Goal: Transaction & Acquisition: Download file/media

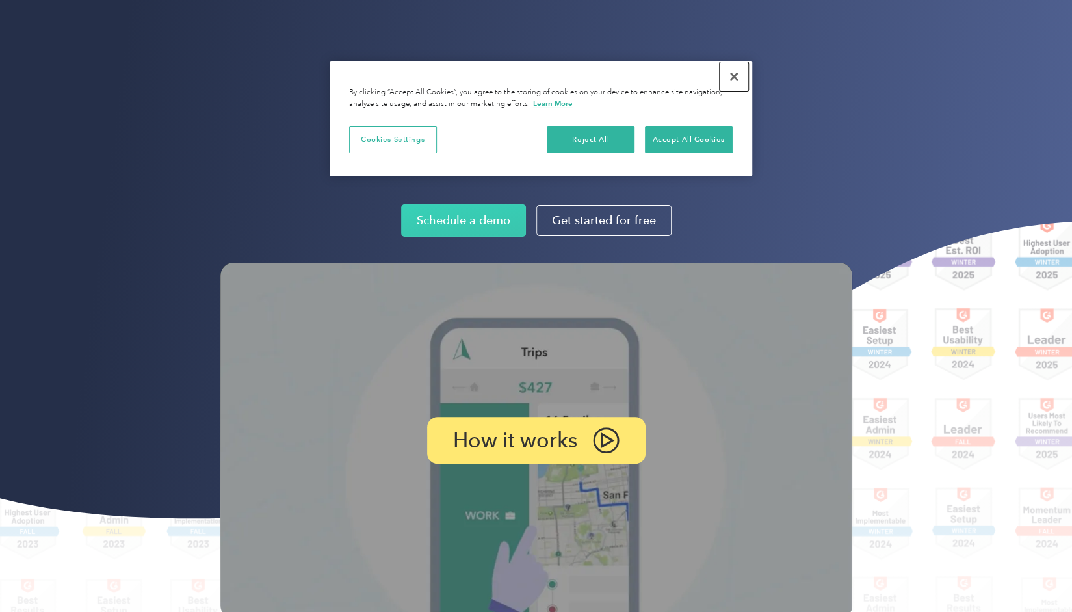
click at [731, 77] on button "Close" at bounding box center [734, 76] width 29 height 29
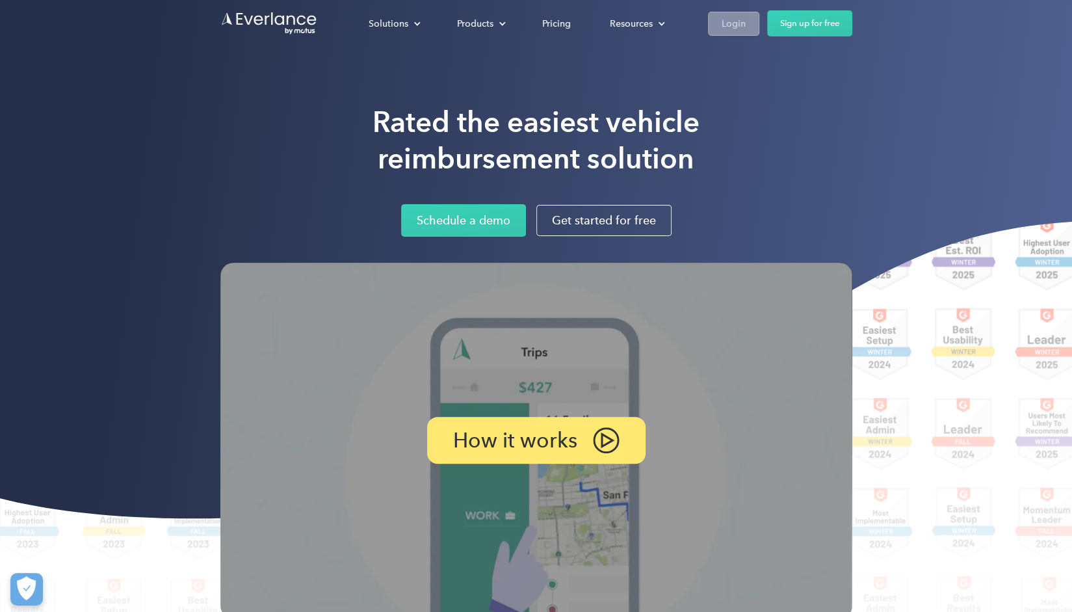
click at [716, 28] on link "Login" at bounding box center [733, 24] width 51 height 24
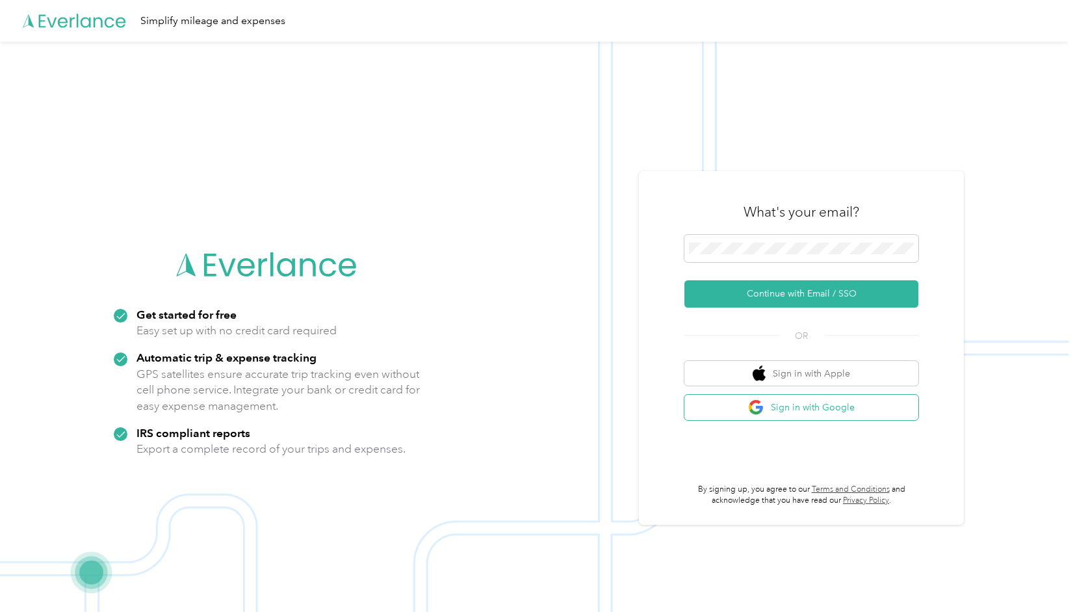
click at [813, 402] on button "Sign in with Google" at bounding box center [802, 407] width 234 height 25
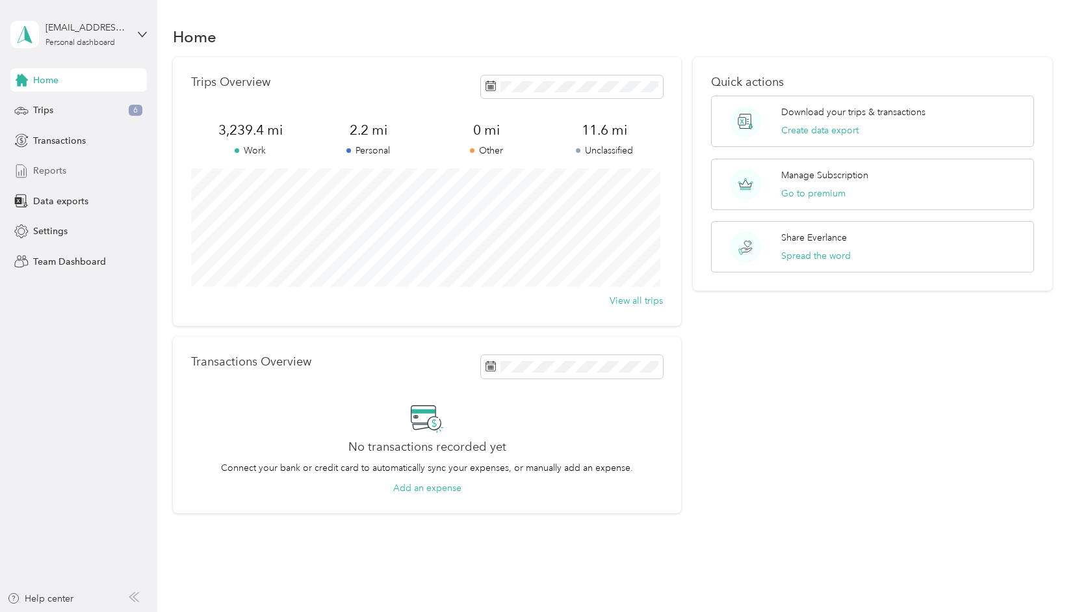
click at [65, 175] on span "Reports" at bounding box center [49, 171] width 33 height 14
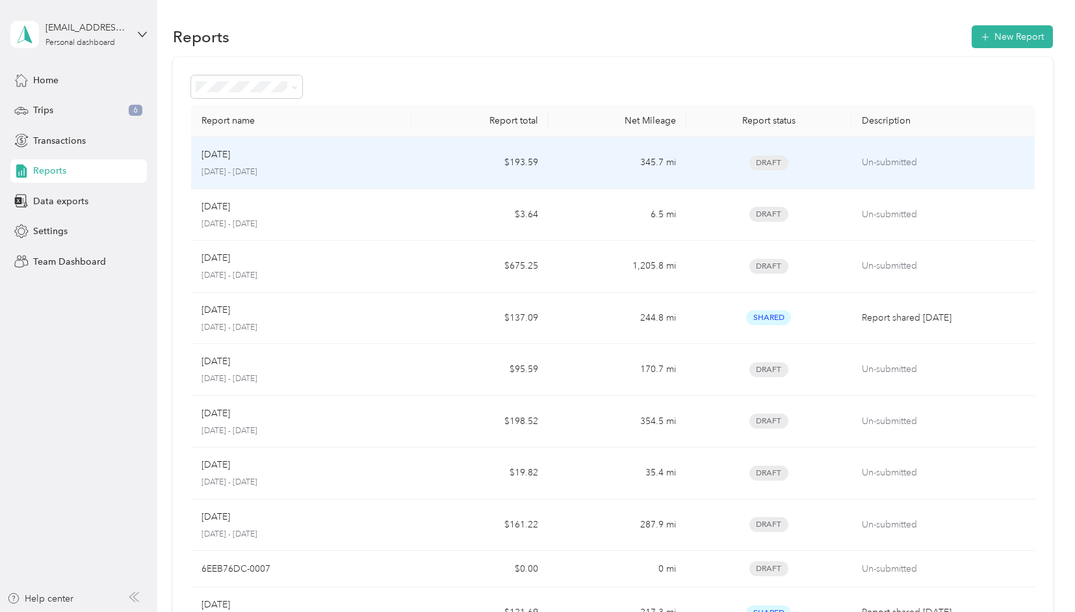
click at [610, 164] on td "345.7 mi" at bounding box center [617, 163] width 137 height 52
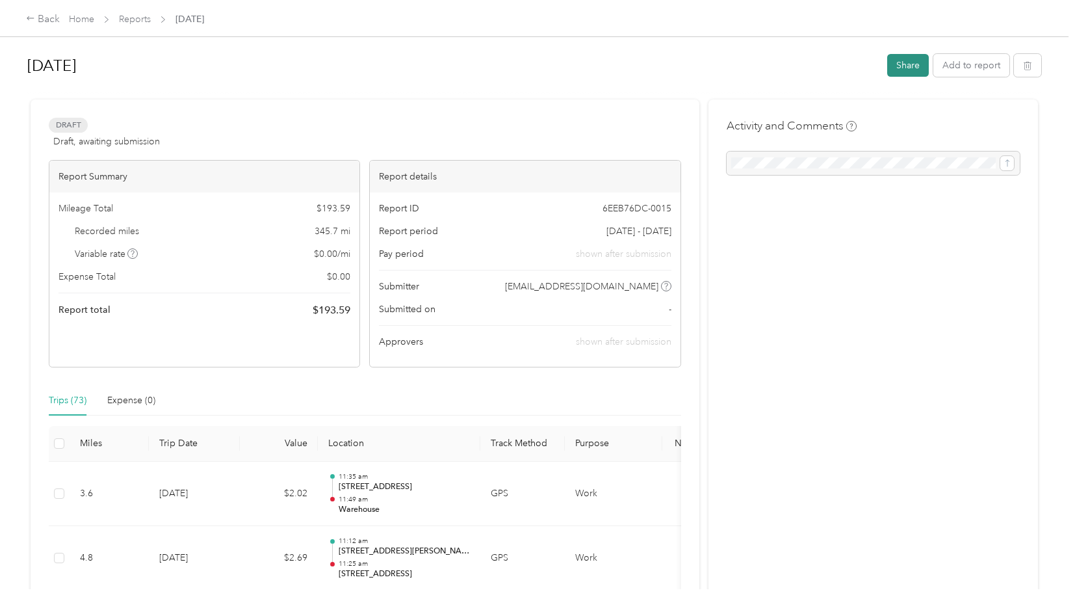
click at [906, 70] on button "Share" at bounding box center [908, 65] width 42 height 23
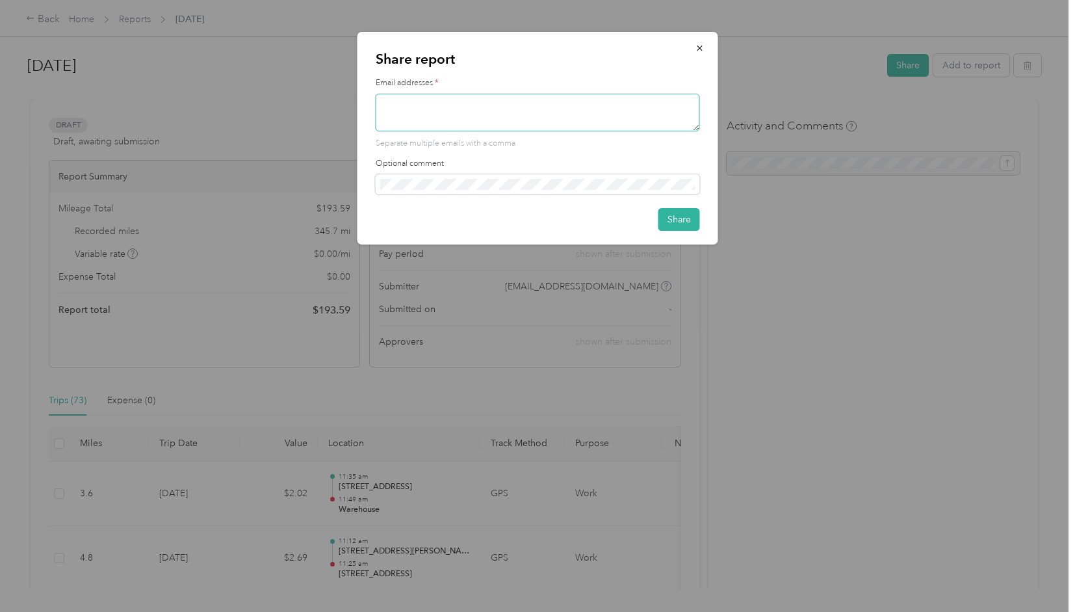
click at [607, 106] on textarea at bounding box center [538, 113] width 324 height 38
type textarea "[PERSON_NAME][EMAIL_ADDRESS][DOMAIN_NAME]"
click at [681, 220] on button "Share" at bounding box center [680, 219] width 42 height 23
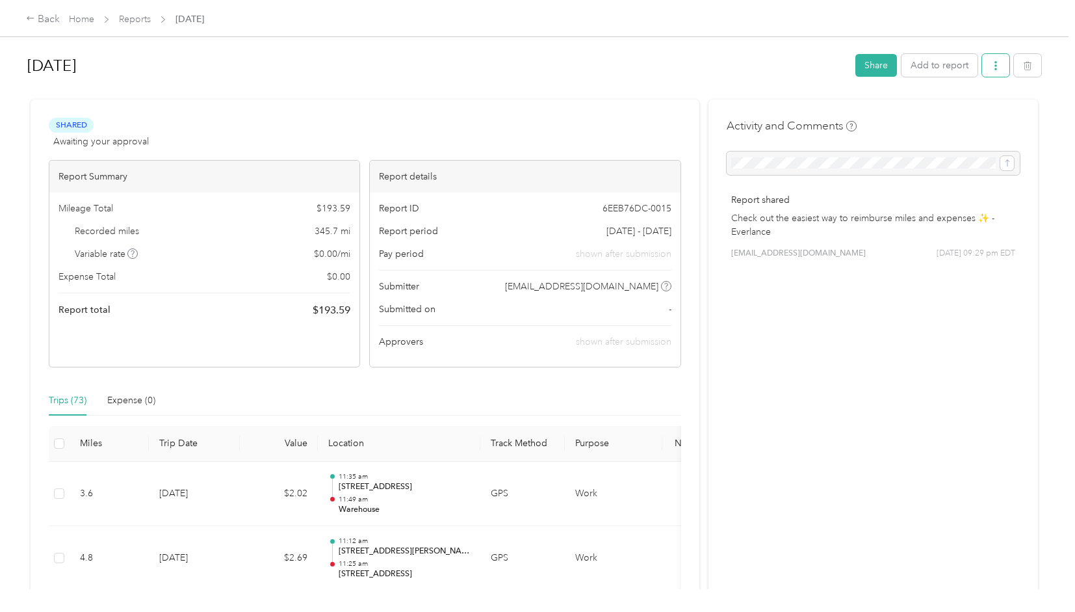
click at [995, 70] on icon "button" at bounding box center [996, 65] width 3 height 9
click at [971, 112] on span "Download" at bounding box center [955, 113] width 43 height 14
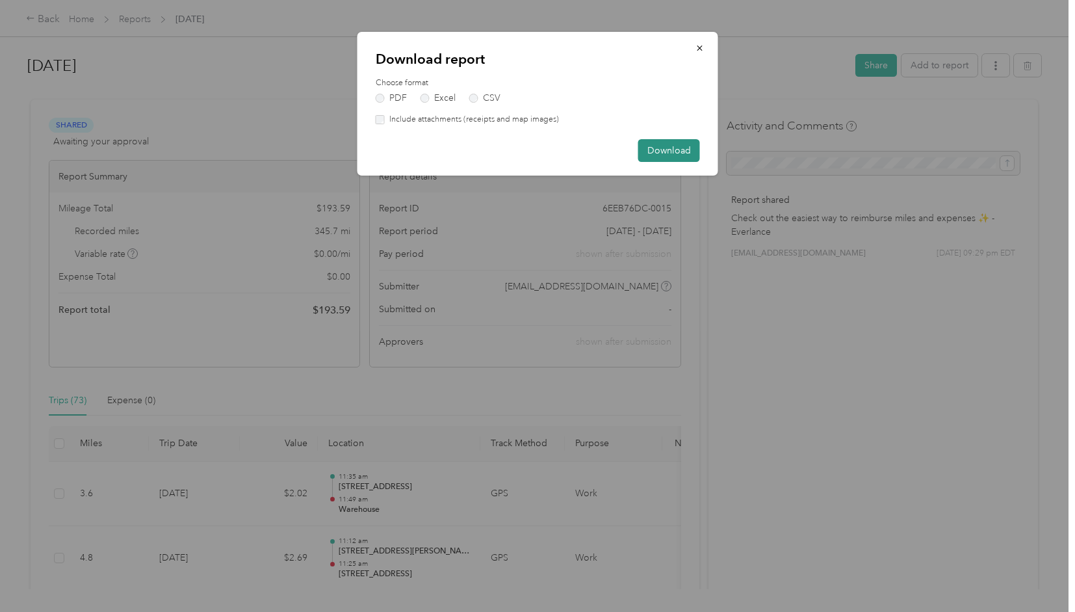
click at [674, 151] on button "Download" at bounding box center [669, 150] width 62 height 23
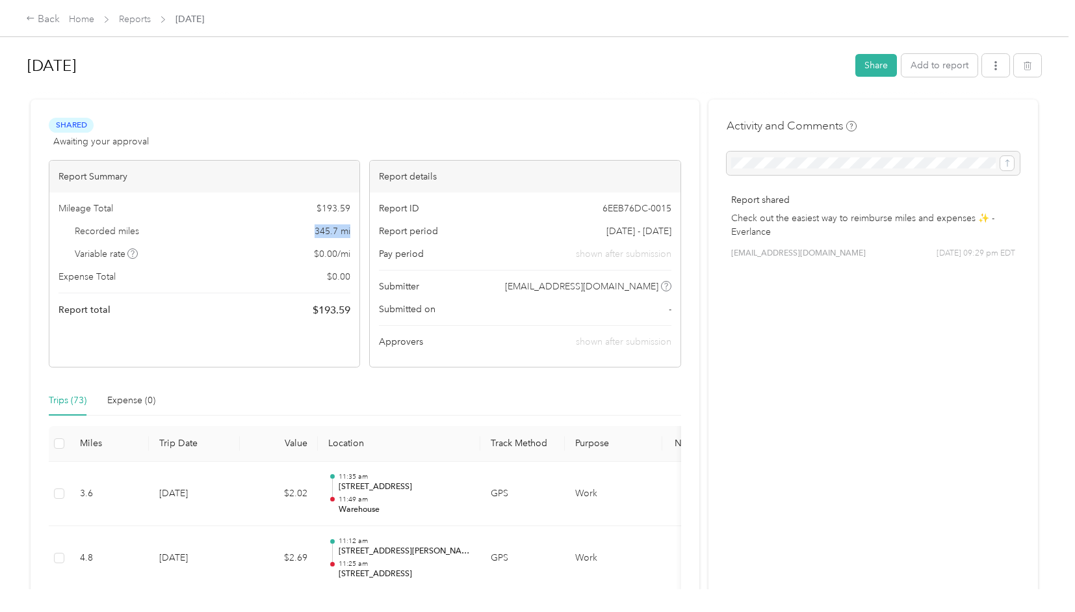
drag, startPoint x: 312, startPoint y: 231, endPoint x: 350, endPoint y: 233, distance: 37.8
click at [350, 233] on div "Mileage Total $ 193.59 Recorded miles 345.7 mi Variable rate $ 0.00 / mi Expens…" at bounding box center [204, 259] width 310 height 135
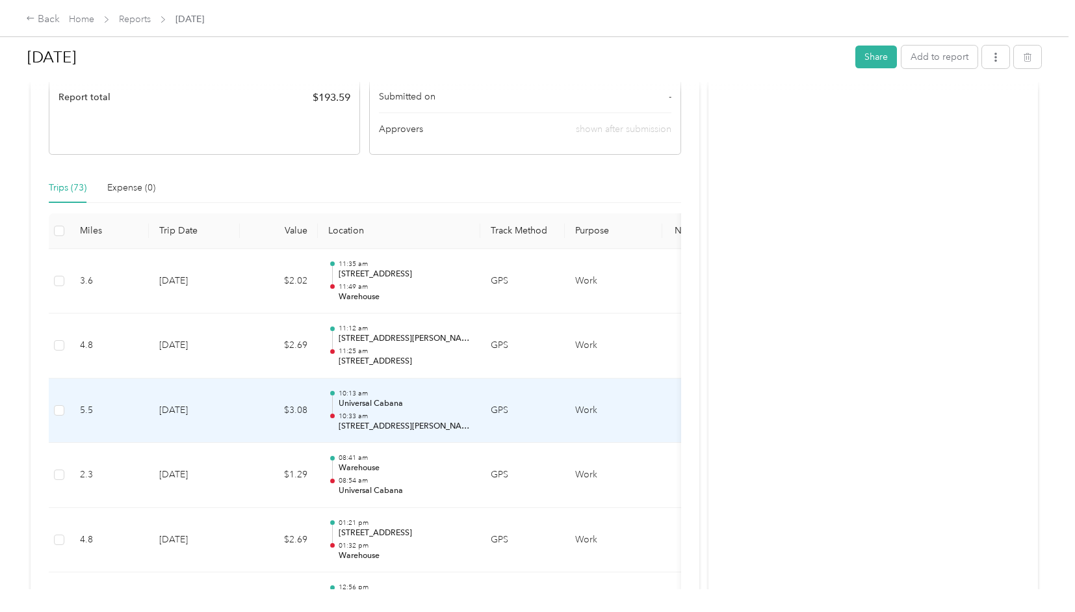
scroll to position [175, 0]
